Goal: Transaction & Acquisition: Purchase product/service

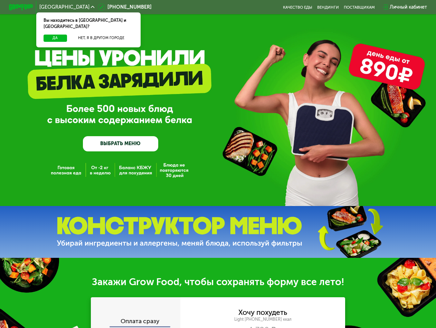
click at [132, 142] on link "ВЫБРАТЬ МЕНЮ" at bounding box center [120, 143] width 75 height 15
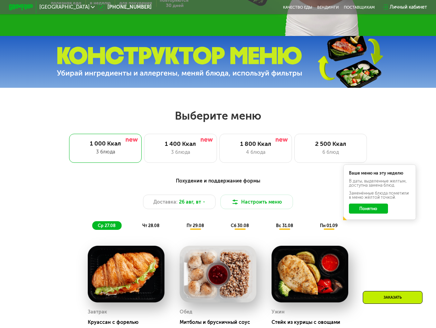
scroll to position [173, 0]
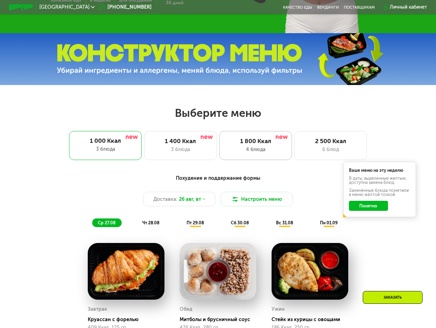
click at [243, 149] on div "4 блюда" at bounding box center [255, 149] width 60 height 7
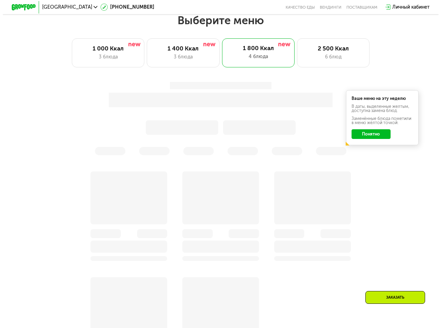
scroll to position [276, 0]
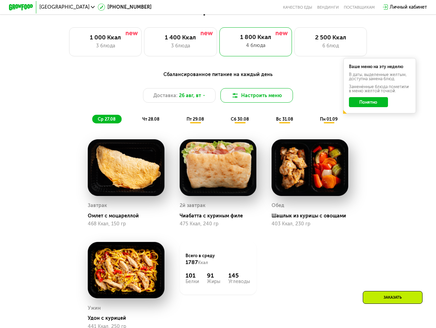
click at [257, 98] on button "Настроить меню" at bounding box center [256, 95] width 72 height 14
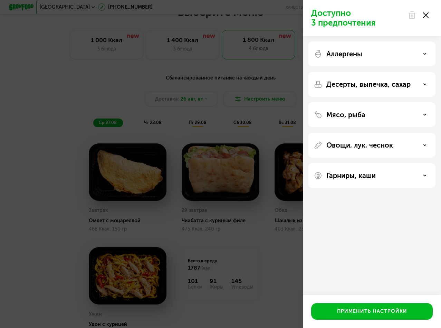
click at [386, 55] on div "Аллергены" at bounding box center [372, 54] width 116 height 8
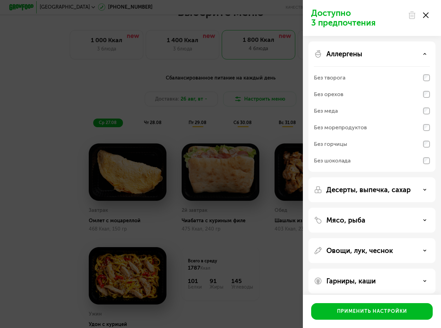
click at [386, 55] on div "Аллергены" at bounding box center [372, 54] width 116 height 8
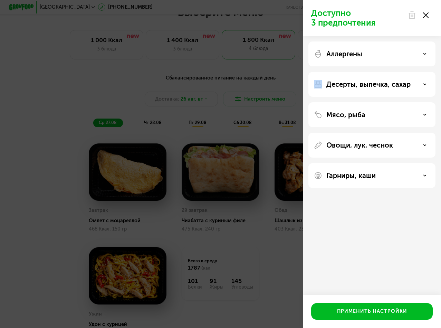
click at [386, 55] on div "Аллергены" at bounding box center [372, 54] width 116 height 8
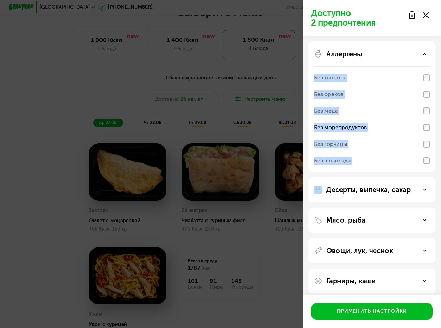
click at [362, 51] on p "Аллергены" at bounding box center [344, 54] width 36 height 8
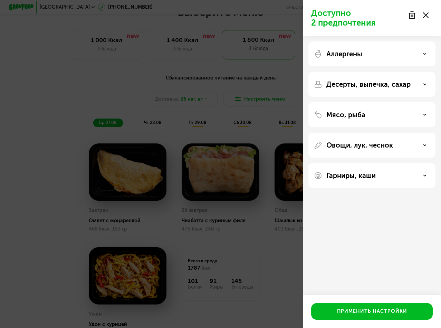
click at [360, 53] on p "Аллергены" at bounding box center [344, 54] width 36 height 8
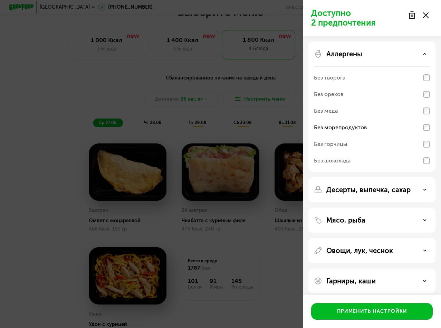
click at [360, 53] on p "Аллергены" at bounding box center [344, 54] width 36 height 8
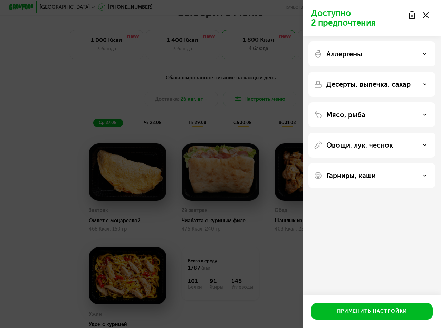
click at [360, 85] on p "Десерты, выпечка, сахар" at bounding box center [368, 84] width 84 height 8
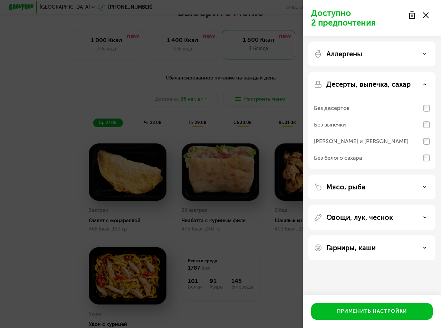
click at [360, 82] on p "Десерты, выпечка, сахар" at bounding box center [368, 84] width 84 height 8
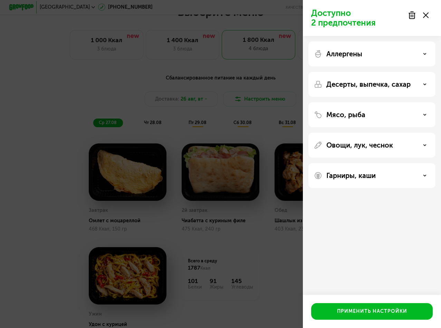
click at [361, 116] on p "Мясо, рыба" at bounding box center [345, 114] width 39 height 8
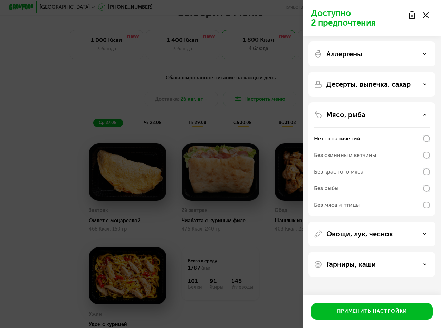
click at [338, 185] on div "Без рыбы" at bounding box center [326, 188] width 25 height 8
click at [347, 202] on div "Без мяса и птицы" at bounding box center [337, 205] width 46 height 8
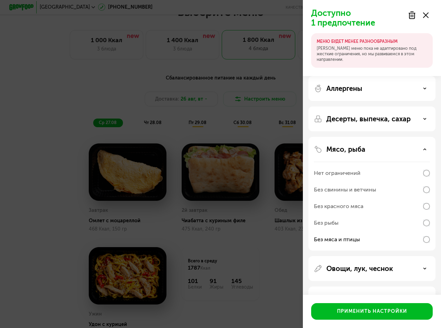
scroll to position [23, 0]
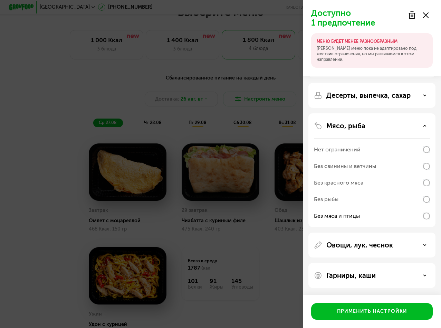
click at [373, 244] on p "Овощи, лук, чеснок" at bounding box center [359, 245] width 67 height 8
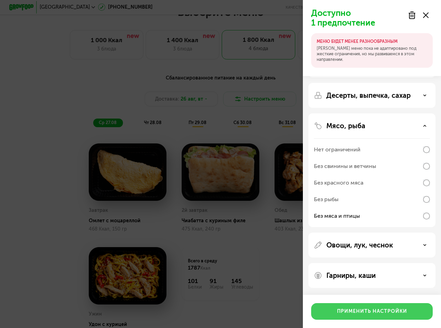
click at [370, 310] on div "Применить настройки" at bounding box center [372, 311] width 70 height 7
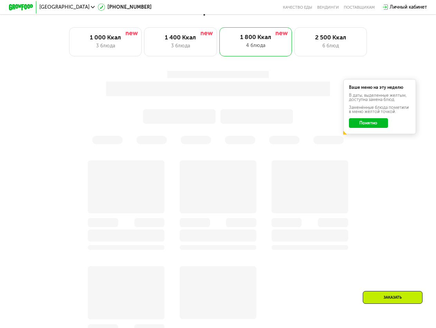
click at [369, 128] on div "Ваше меню на эту неделю В даты, выделенные желтым, доступна замена блюд. Заменё…" at bounding box center [379, 106] width 72 height 55
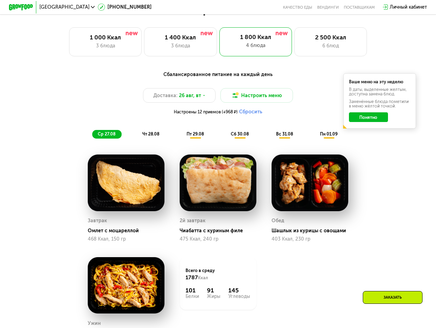
click at [374, 119] on button "Понятно" at bounding box center [368, 117] width 39 height 10
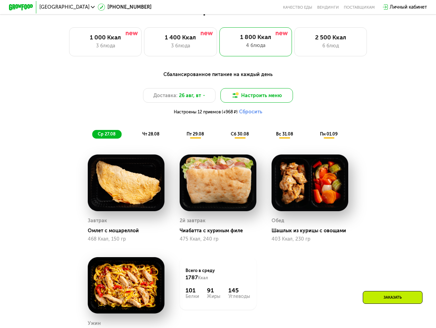
click at [243, 95] on button "Настроить меню" at bounding box center [256, 95] width 72 height 14
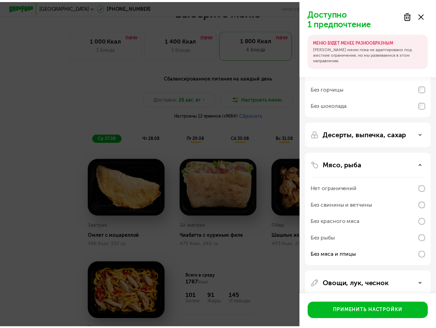
scroll to position [129, 0]
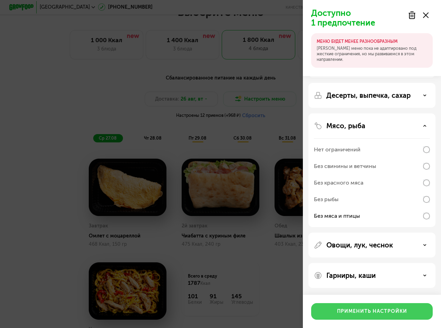
click at [377, 312] on div "Применить настройки" at bounding box center [372, 311] width 70 height 7
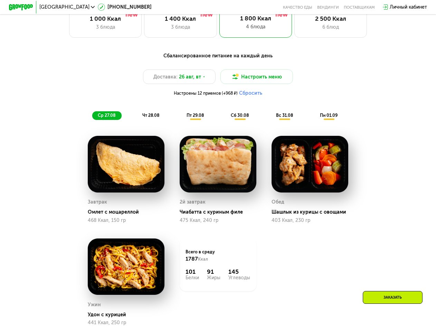
scroll to position [276, 0]
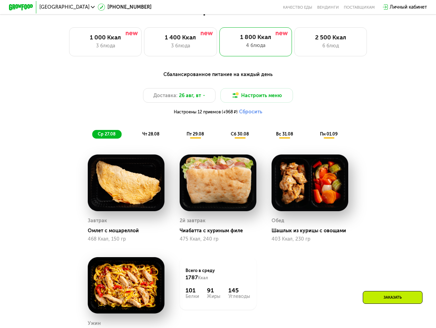
click at [152, 136] on span "чт 28.08" at bounding box center [150, 133] width 17 height 5
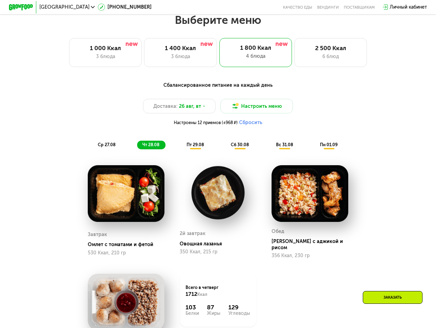
scroll to position [242, 0]
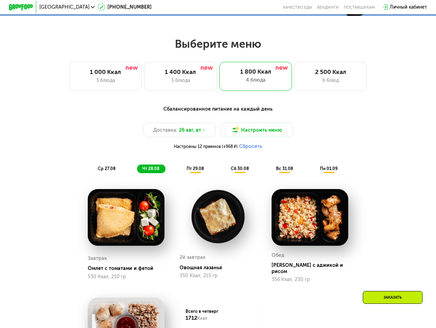
click at [194, 171] on span "пт 29.08" at bounding box center [194, 168] width 17 height 5
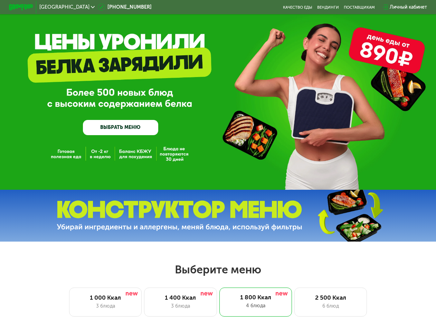
scroll to position [69, 0]
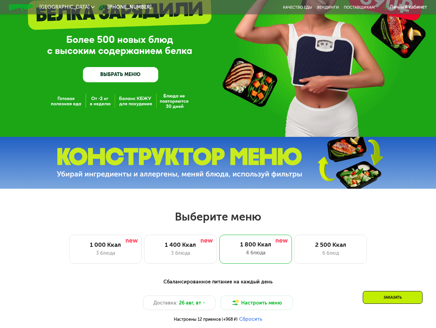
click at [125, 77] on link "ВЫБРАТЬ МЕНЮ" at bounding box center [120, 74] width 75 height 15
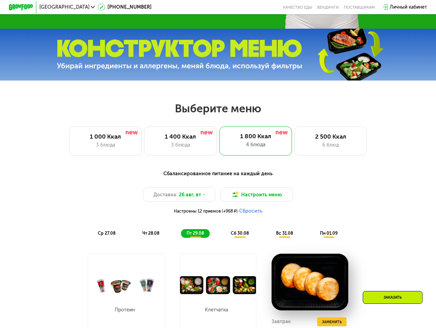
scroll to position [163, 0]
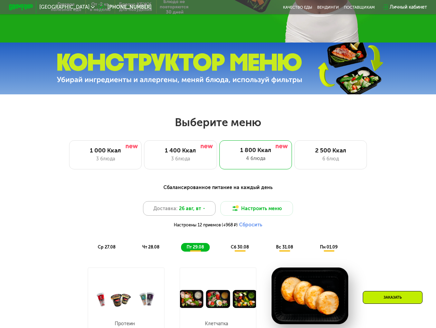
click at [197, 212] on span "26 авг, вт" at bounding box center [190, 208] width 22 height 7
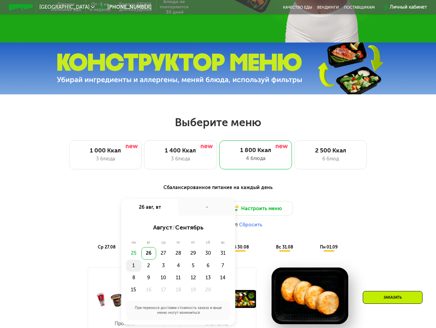
click at [141, 267] on div "1" at bounding box center [148, 265] width 15 height 12
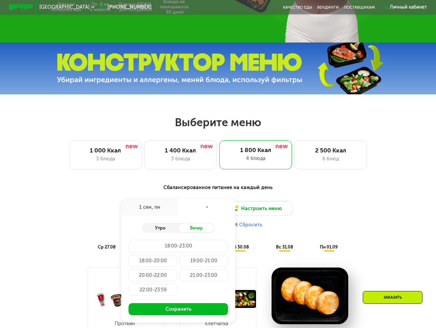
click at [164, 230] on div "Утро" at bounding box center [160, 227] width 36 height 9
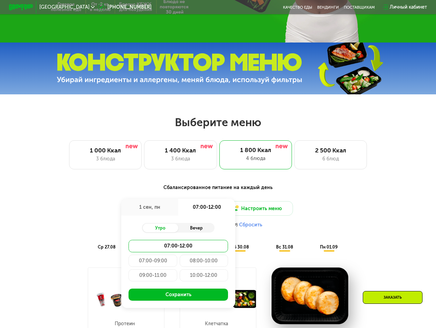
click at [195, 230] on div "Вечер" at bounding box center [196, 227] width 36 height 9
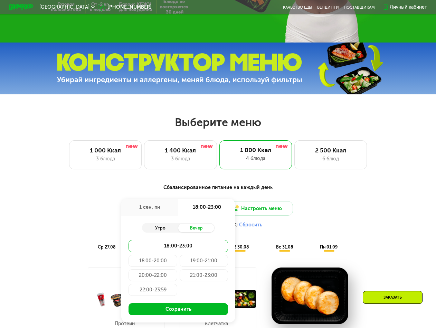
click at [169, 231] on div "Утро" at bounding box center [160, 227] width 36 height 9
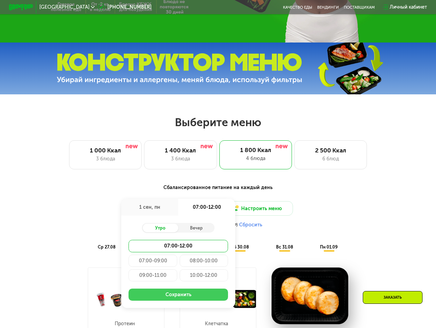
click at [188, 296] on button "Сохранить" at bounding box center [177, 294] width 99 height 12
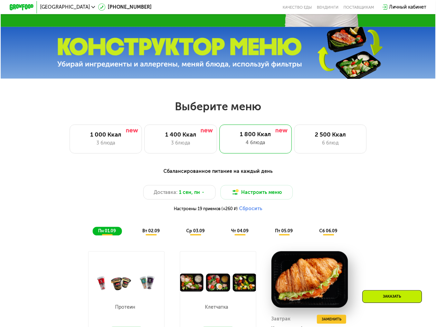
scroll to position [173, 0]
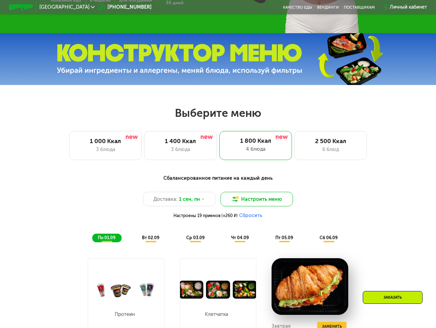
click at [252, 201] on button "Настроить меню" at bounding box center [256, 199] width 72 height 14
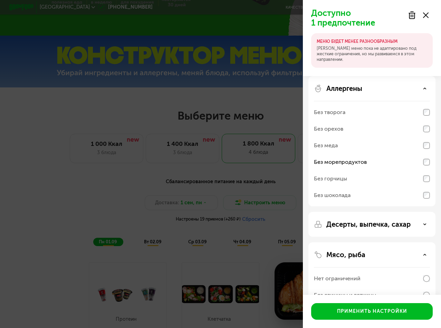
click at [380, 47] on p "[PERSON_NAME] меню пока не адаптировано под жесткие ограничения, но мы развивае…" at bounding box center [371, 54] width 110 height 17
drag, startPoint x: 424, startPoint y: 11, endPoint x: 426, endPoint y: 15, distance: 4.5
click at [424, 11] on div at bounding box center [417, 15] width 29 height 14
click at [426, 16] on use at bounding box center [426, 15] width 6 height 6
